Goal: Task Accomplishment & Management: Use online tool/utility

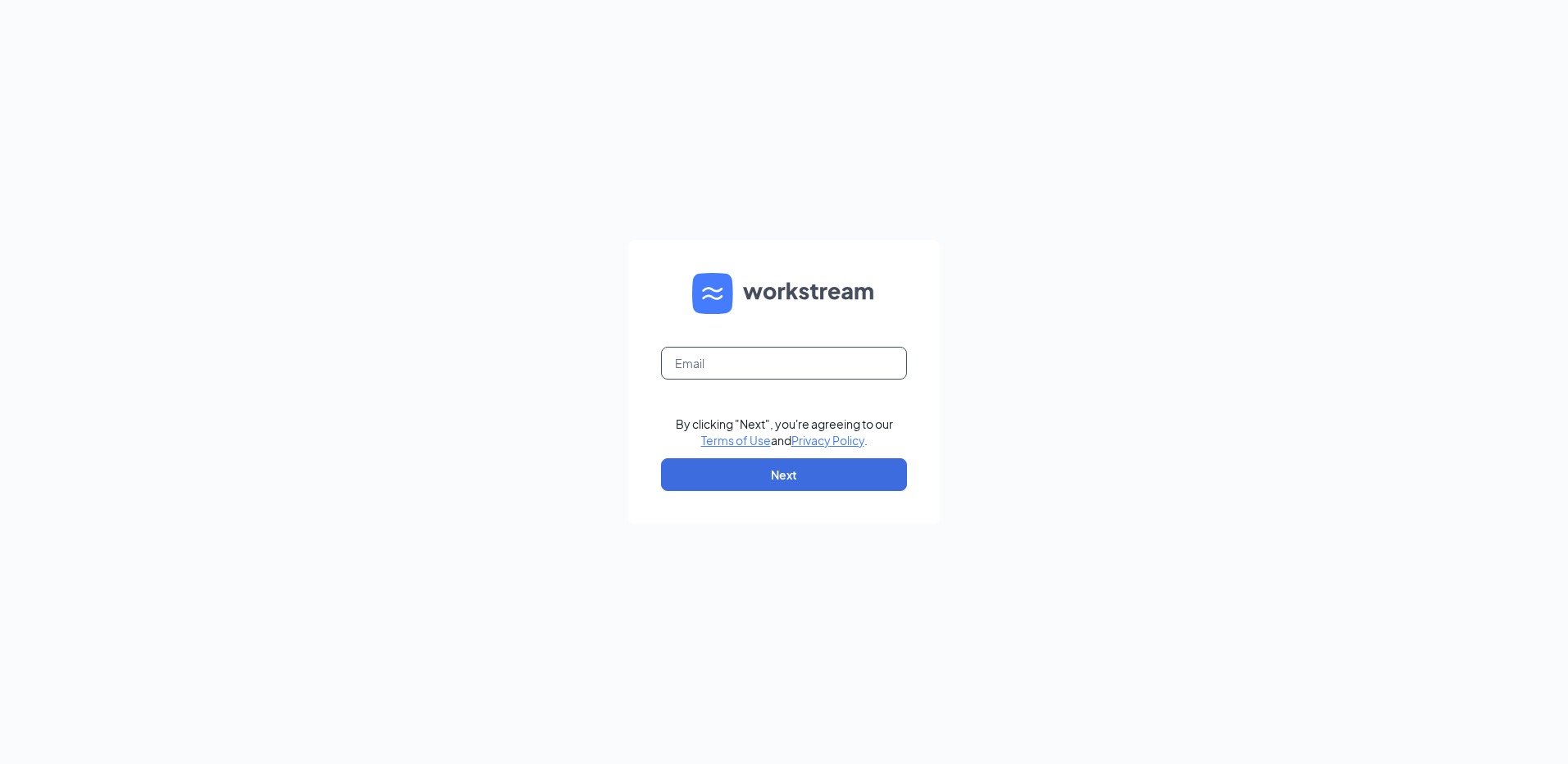
click at [739, 366] on input "text" at bounding box center [784, 363] width 246 height 33
type input "kernersville50501@zaxbys.com"
click at [745, 469] on button "Next" at bounding box center [784, 475] width 246 height 33
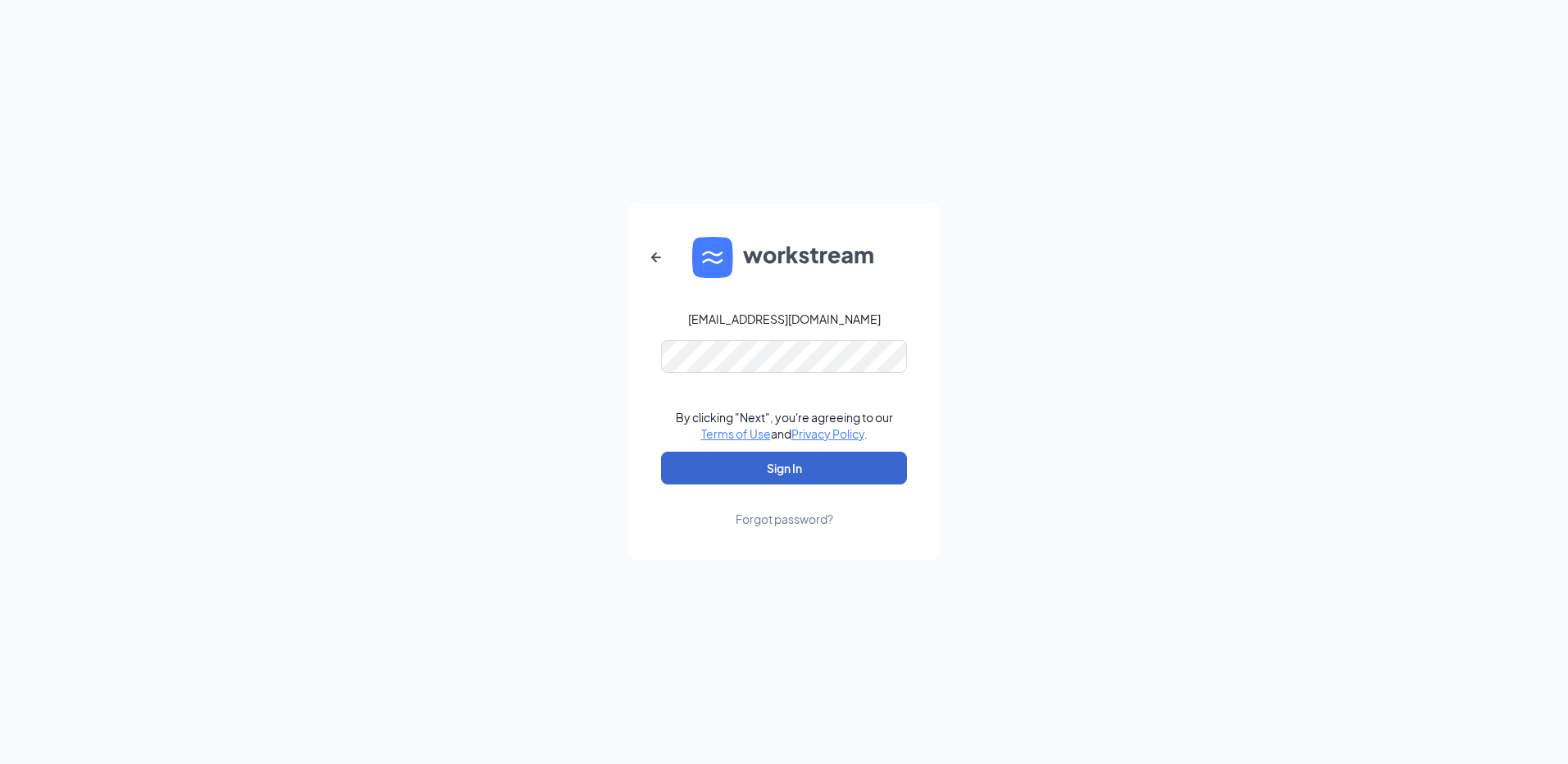
click at [760, 468] on button "Sign In" at bounding box center [784, 469] width 246 height 33
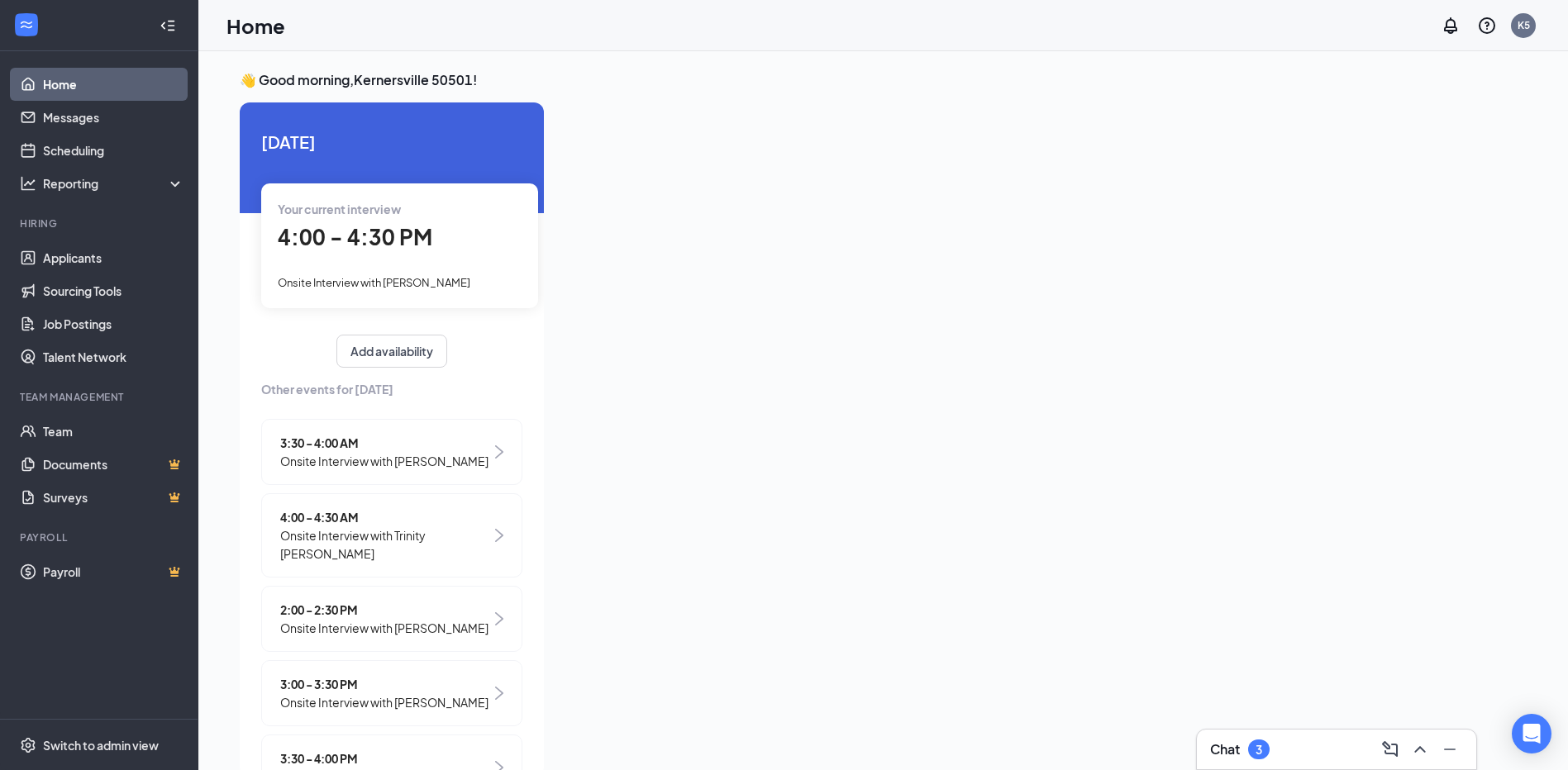
click at [383, 227] on span "4:00 - 4:30 PM" at bounding box center [355, 237] width 154 height 28
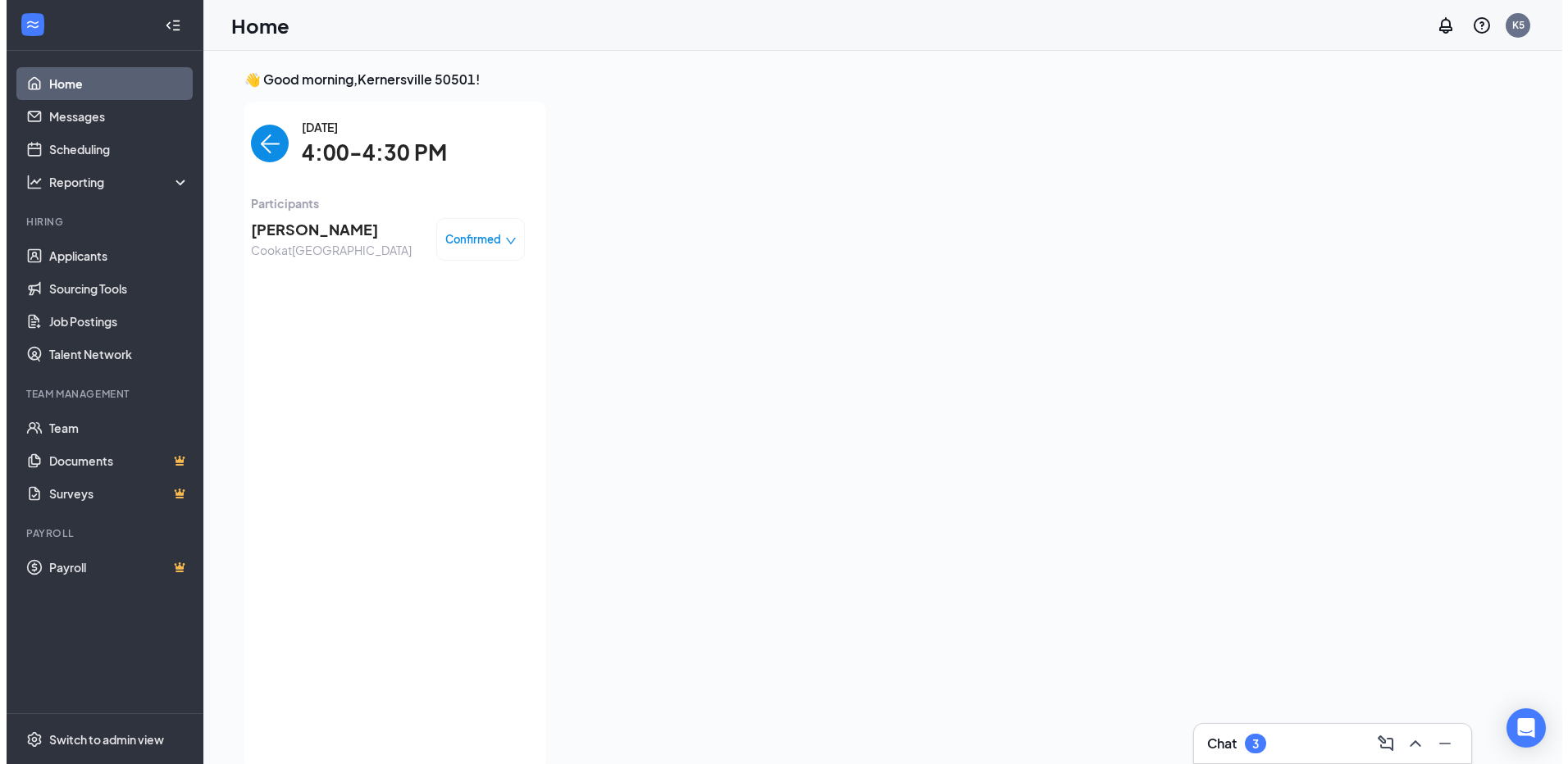
scroll to position [7, 0]
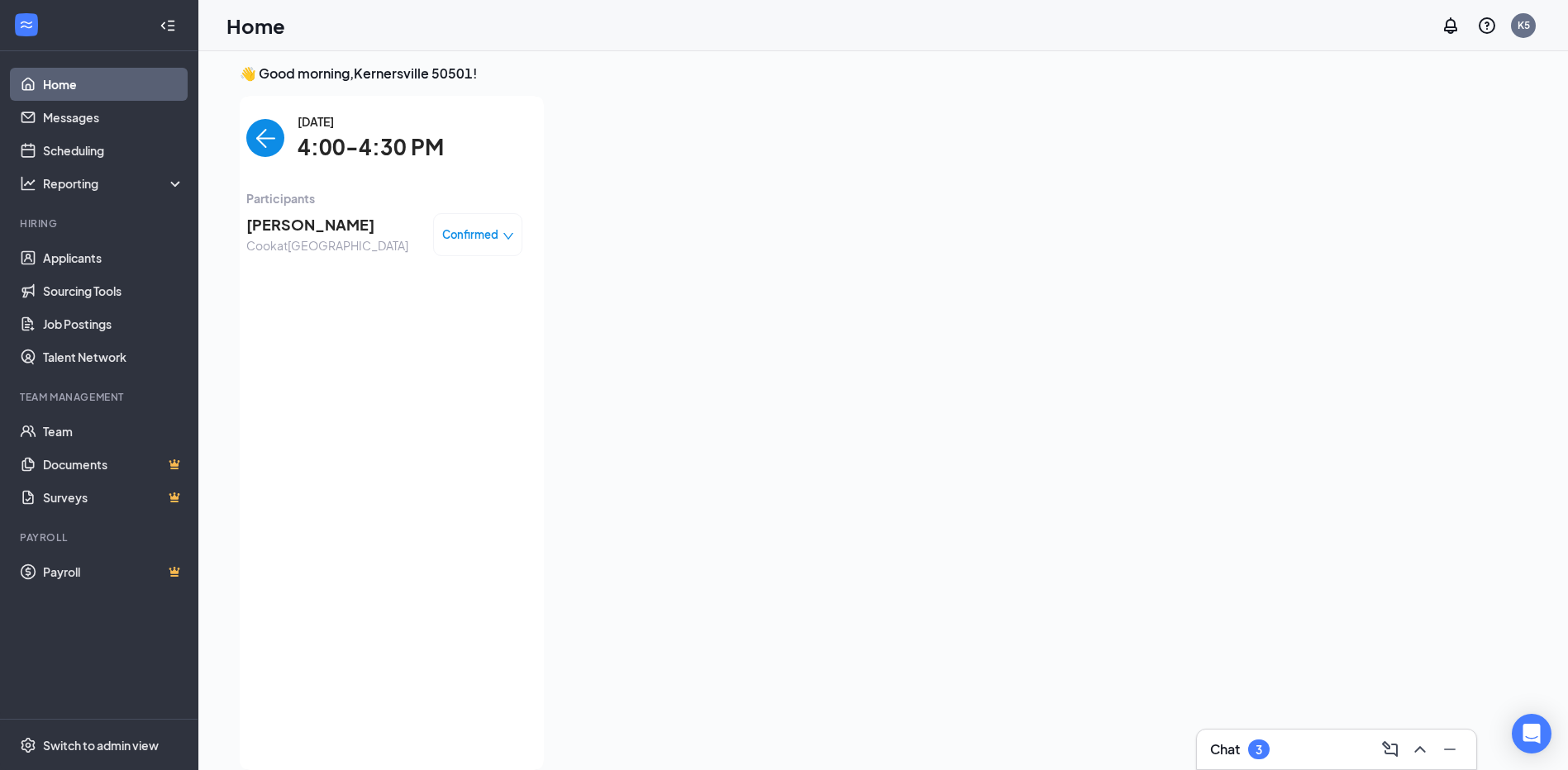
click at [295, 221] on span "[PERSON_NAME]" at bounding box center [327, 225] width 162 height 24
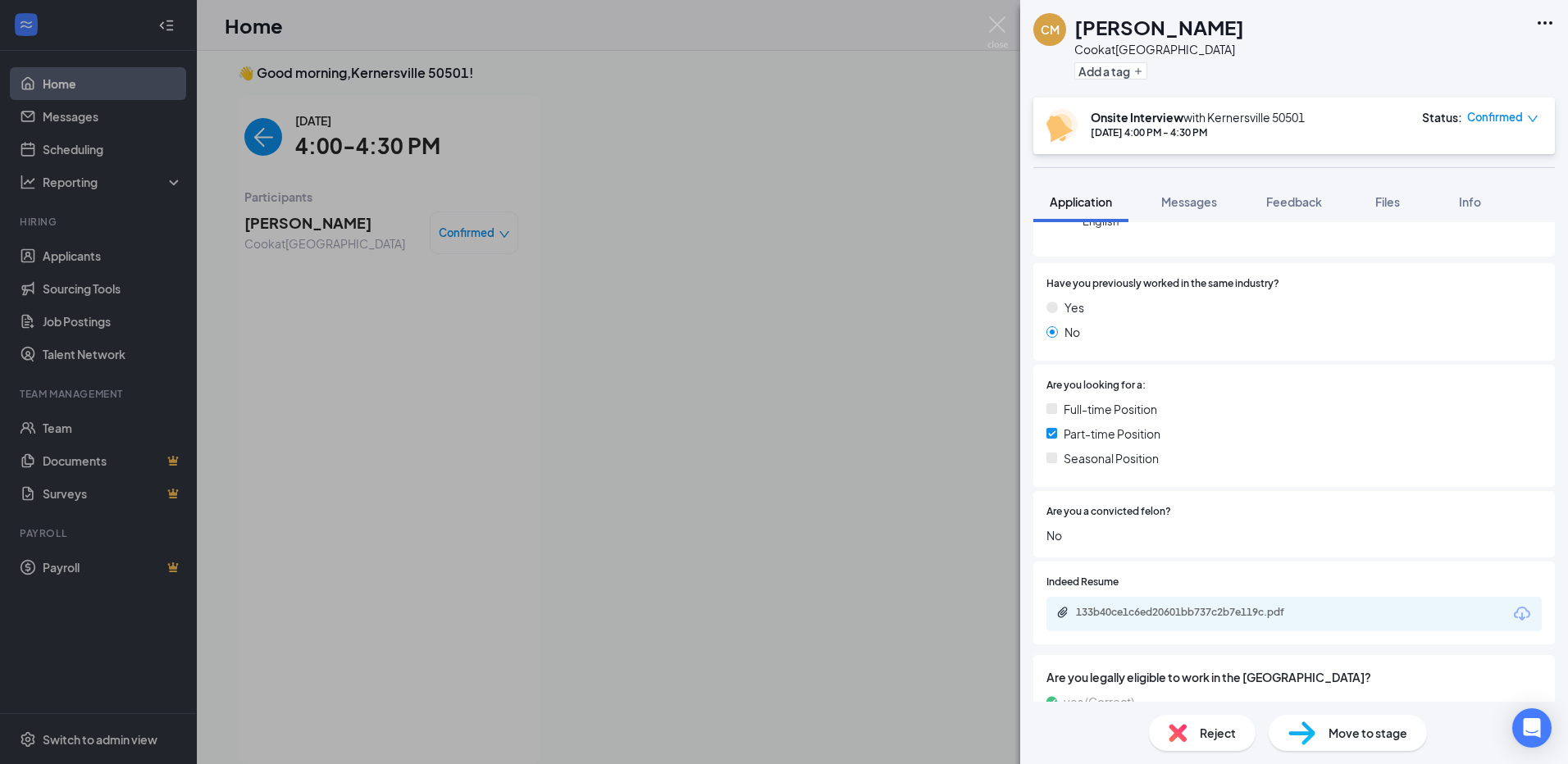
scroll to position [249, 0]
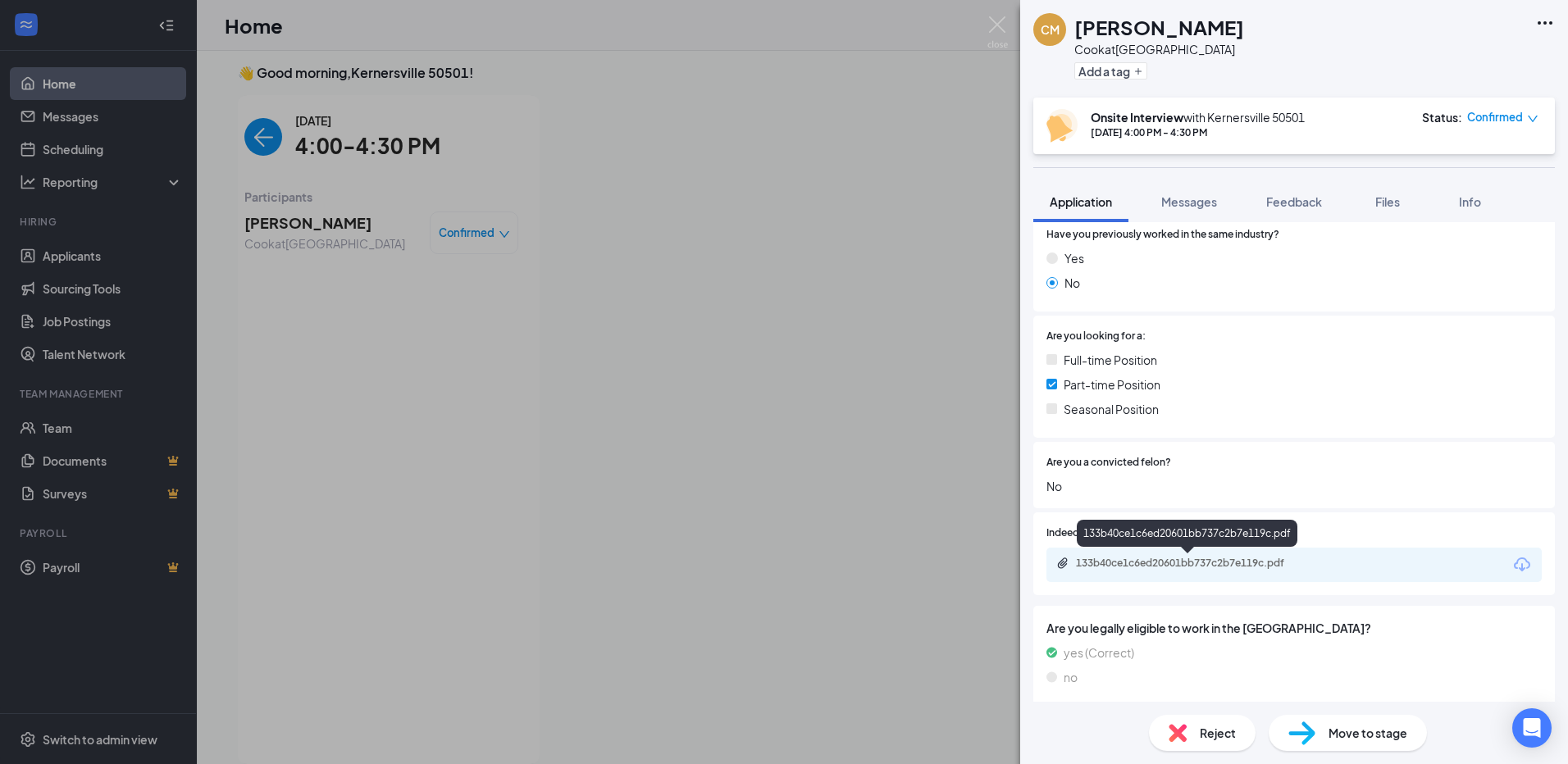
click at [1203, 563] on div "133b40ce1c6ed20601bb737c2b7e119c.pdf" at bounding box center [1192, 562] width 230 height 13
